Goal: Information Seeking & Learning: Find specific fact

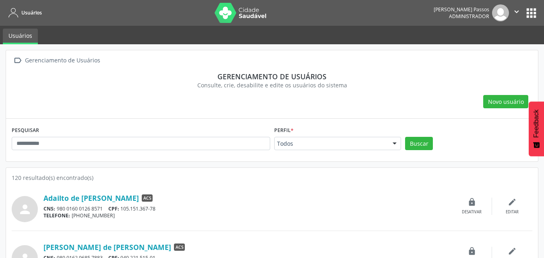
click at [337, 149] on div "Todos" at bounding box center [337, 144] width 127 height 14
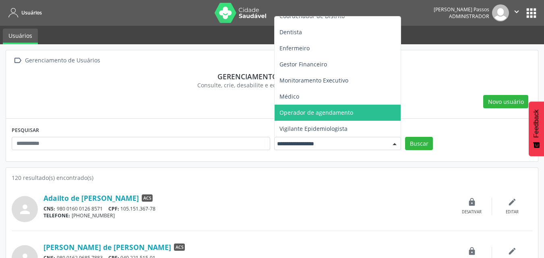
scroll to position [33, 0]
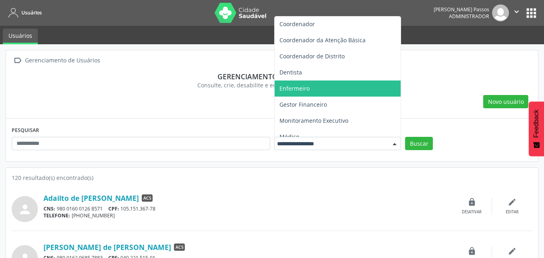
click at [317, 94] on span "Enfermeiro" at bounding box center [338, 89] width 126 height 16
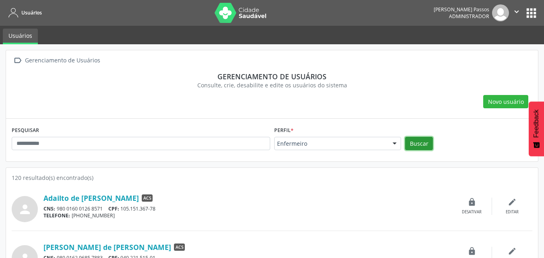
click at [418, 146] on button "Buscar" at bounding box center [419, 144] width 28 height 14
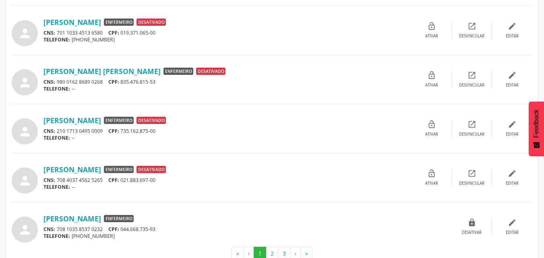
scroll to position [687, 0]
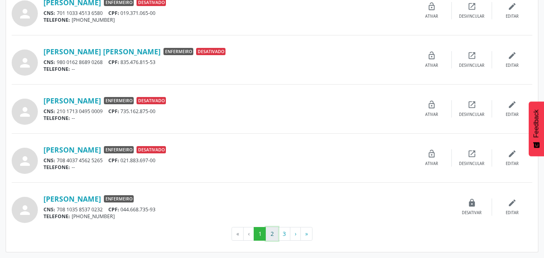
click at [275, 230] on button "2" at bounding box center [272, 234] width 12 height 14
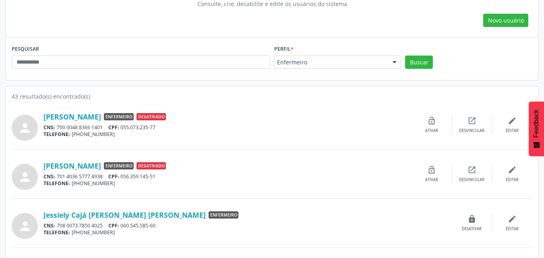
scroll to position [121, 0]
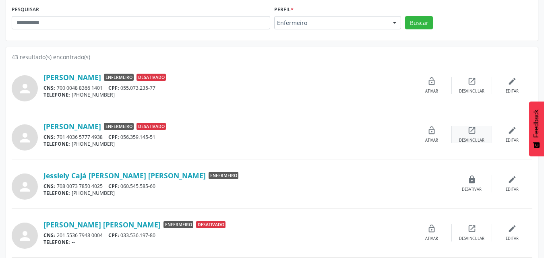
click at [472, 135] on icon "open_in_new" at bounding box center [472, 130] width 9 height 9
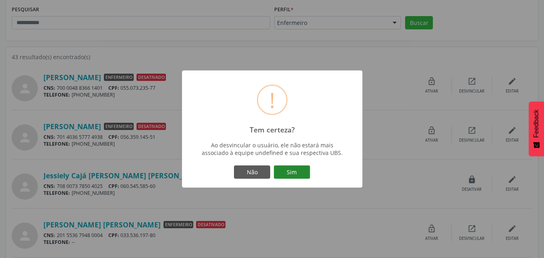
click at [291, 174] on button "Sim" at bounding box center [292, 173] width 36 height 14
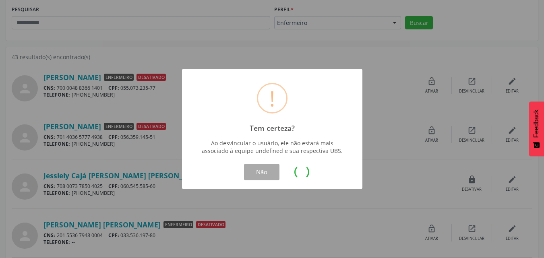
scroll to position [0, 0]
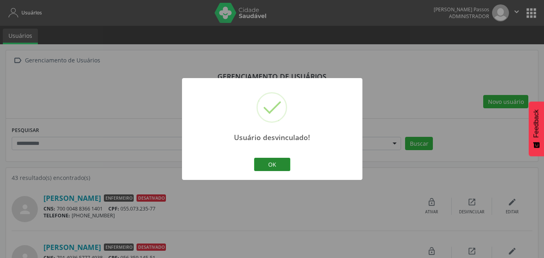
click at [284, 164] on button "OK" at bounding box center [272, 165] width 36 height 14
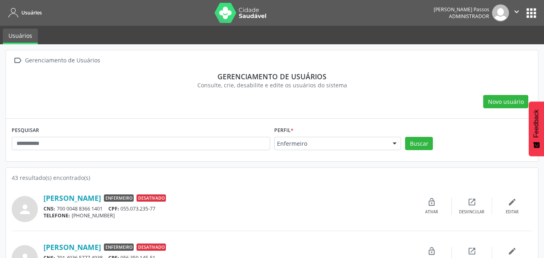
click at [181, 132] on div "PESQUISAR" at bounding box center [141, 139] width 263 height 31
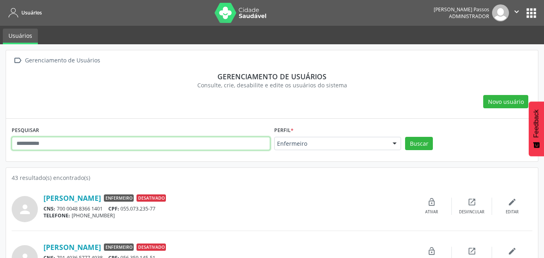
click at [230, 140] on input "text" at bounding box center [141, 144] width 259 height 14
type input "*"
type input "*****"
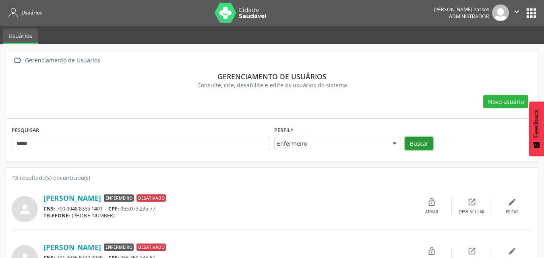
click at [426, 143] on button "Buscar" at bounding box center [419, 144] width 28 height 14
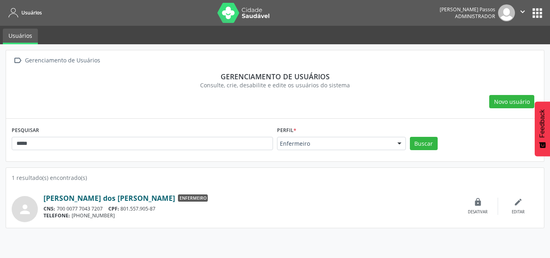
click at [123, 198] on link "[PERSON_NAME] dos [PERSON_NAME]" at bounding box center [109, 198] width 132 height 9
